Goal: Find specific page/section: Find specific page/section

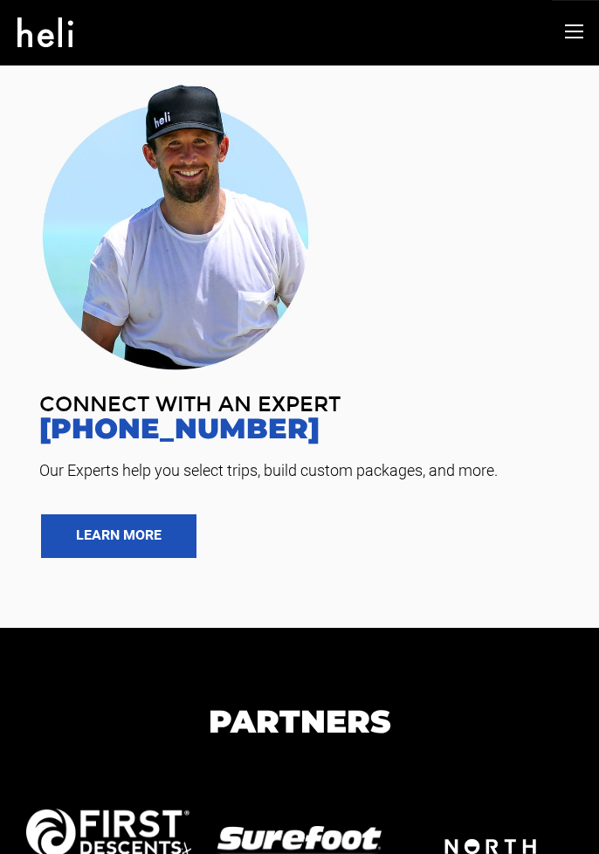
scroll to position [34, 0]
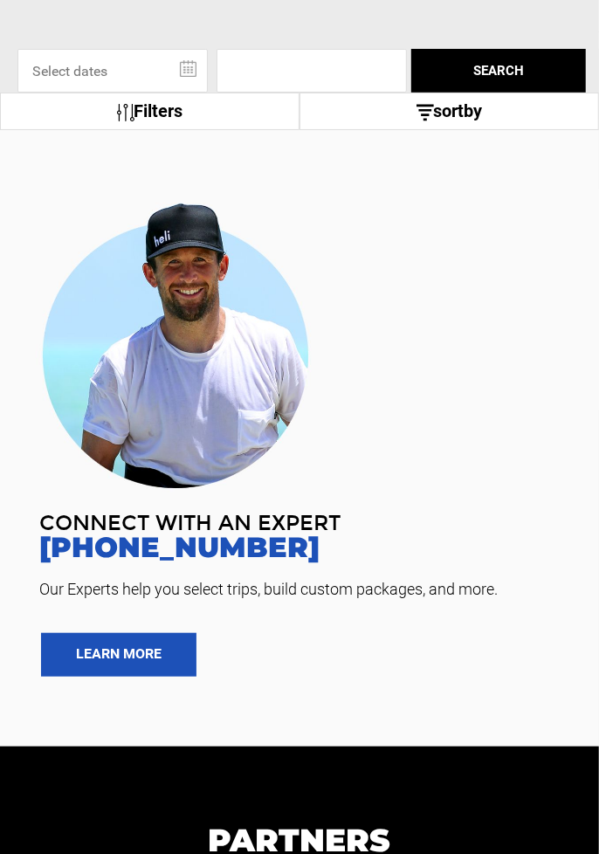
type input "Ski & Ride"
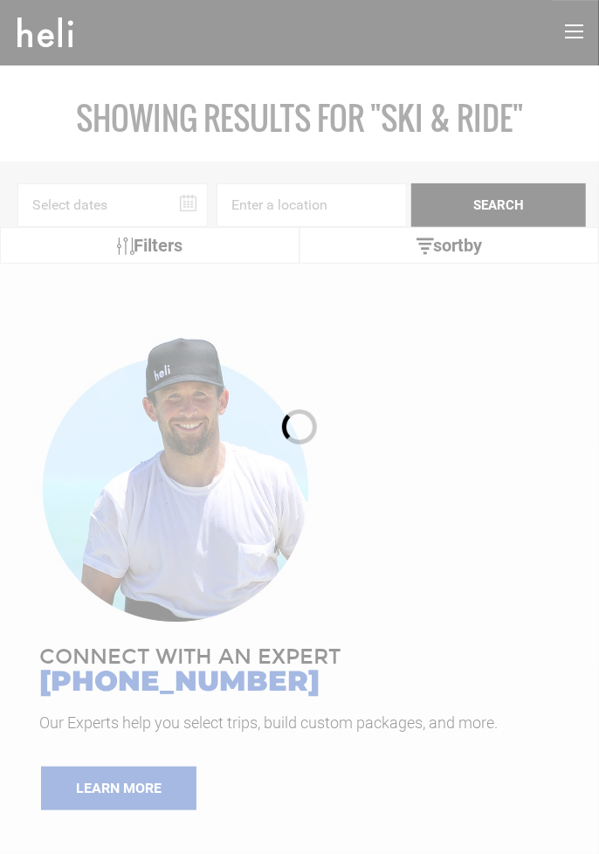
click at [344, 206] on div at bounding box center [299, 427] width 599 height 854
click at [342, 200] on input at bounding box center [311, 205] width 190 height 44
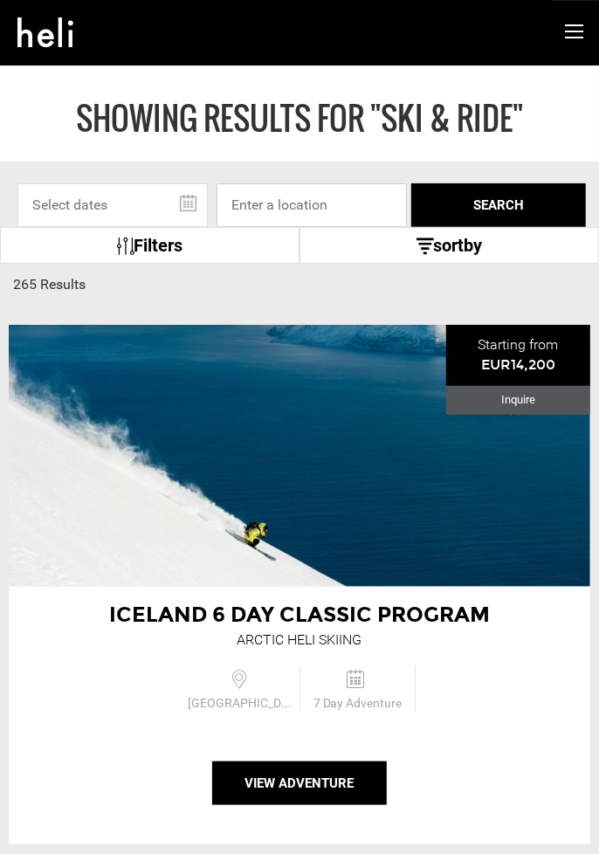
click at [329, 197] on input at bounding box center [311, 205] width 190 height 44
type input "43"
click at [149, 581] on div "Iceland 6 Day Classic Program Arctic Heli Skiing" at bounding box center [299, 456] width 581 height 262
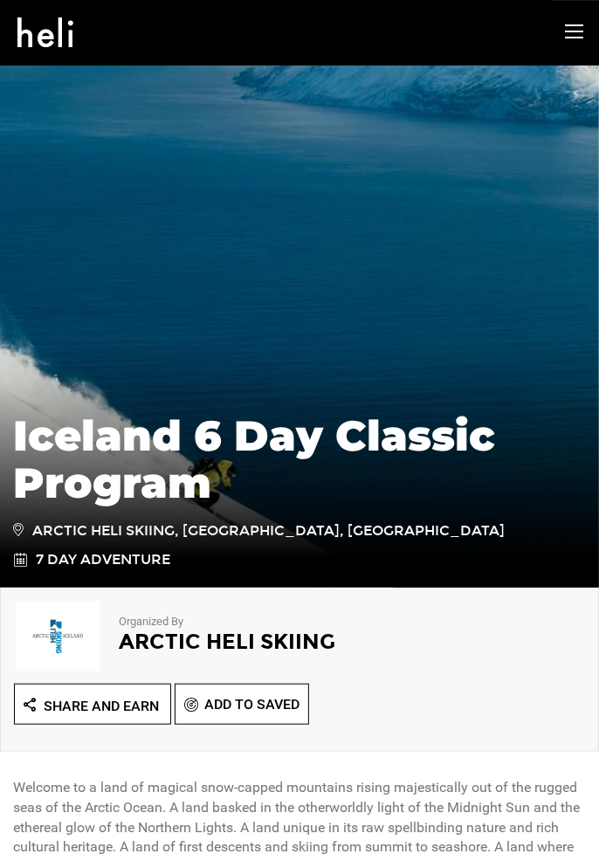
click at [26, 32] on icon at bounding box center [45, 28] width 57 height 26
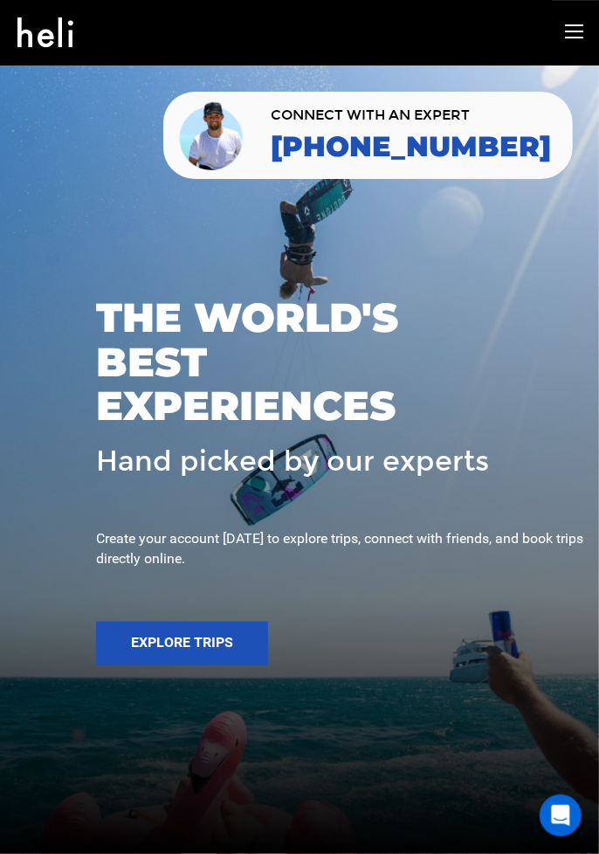
click at [498, 163] on div "CONNECT WITH AN EXPERT [PHONE_NUMBER]" at bounding box center [411, 135] width 280 height 73
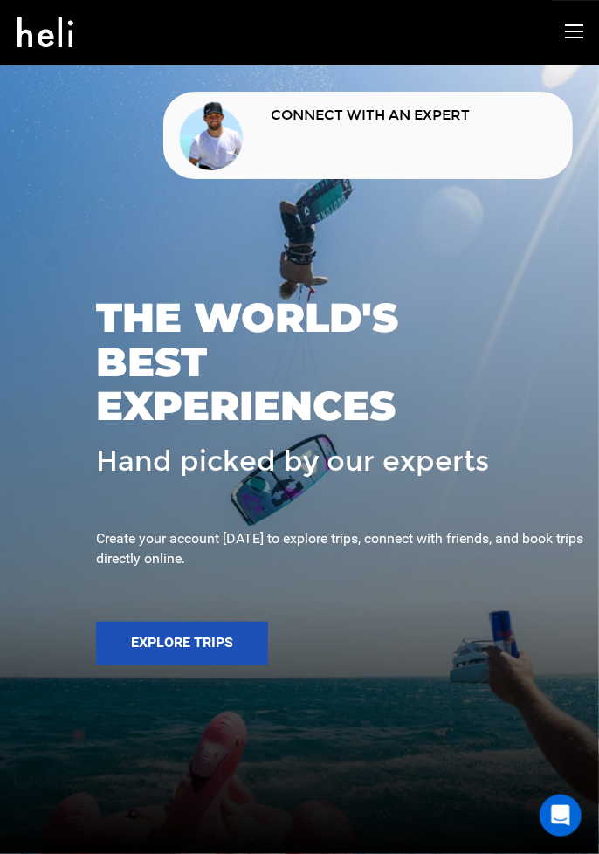
click at [492, 140] on link "[PHONE_NUMBER]" at bounding box center [411, 146] width 280 height 31
